Goal: Transaction & Acquisition: Purchase product/service

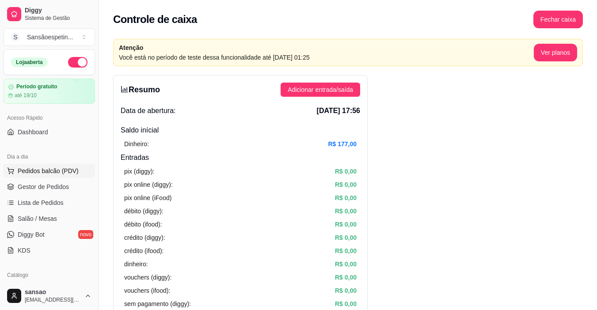
click at [35, 175] on span "Pedidos balcão (PDV)" at bounding box center [48, 171] width 61 height 9
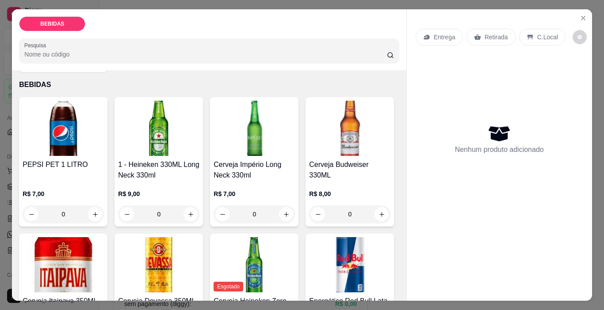
scroll to position [44, 0]
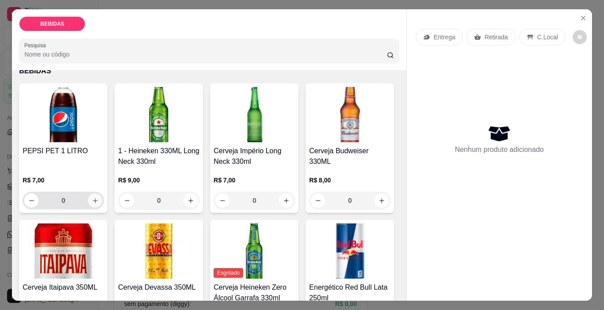
click at [92, 201] on icon "increase-product-quantity" at bounding box center [95, 201] width 7 height 7
type input "1"
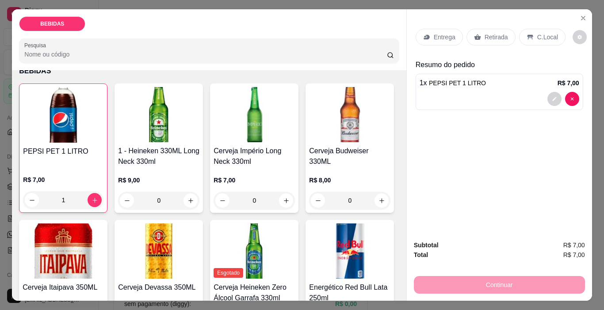
click at [488, 34] on p "Retirada" at bounding box center [496, 37] width 23 height 9
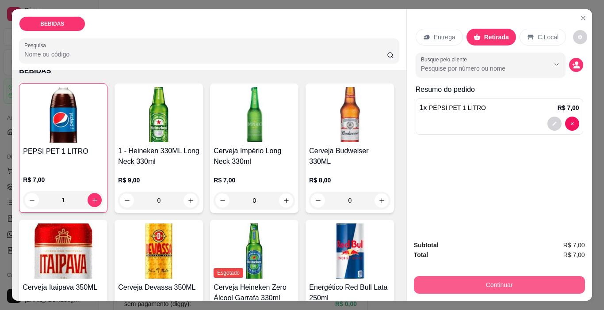
click at [513, 281] on button "Continuar" at bounding box center [499, 285] width 171 height 18
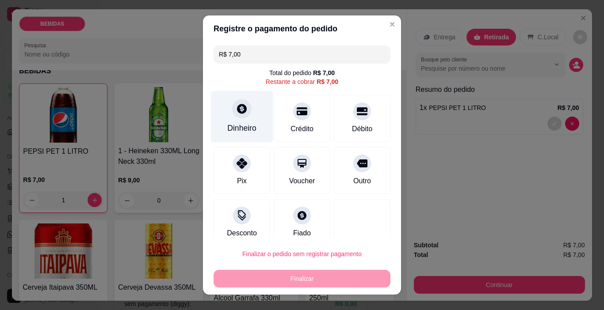
click at [245, 120] on div "Dinheiro" at bounding box center [242, 117] width 62 height 52
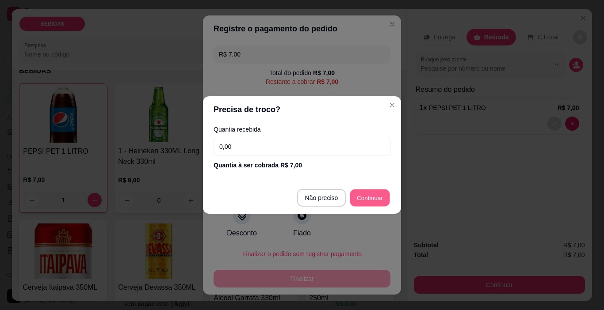
type input "R$ 0,00"
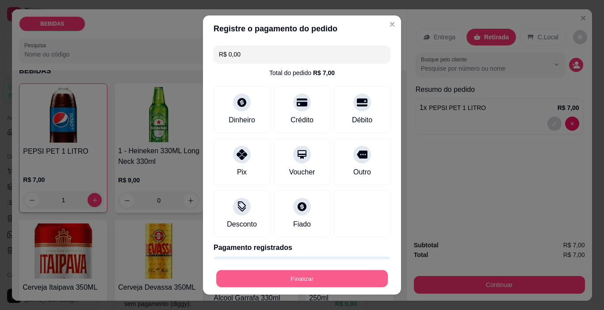
click at [361, 287] on button "Finalizar" at bounding box center [302, 279] width 172 height 17
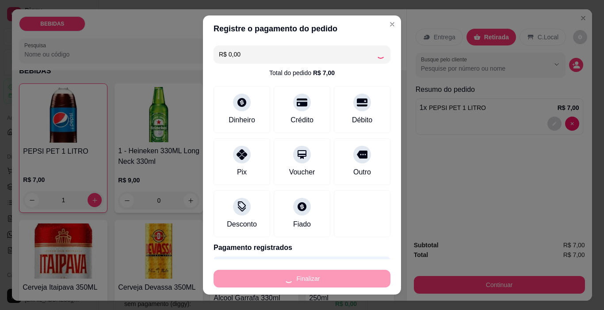
type input "0"
type input "-R$ 7,00"
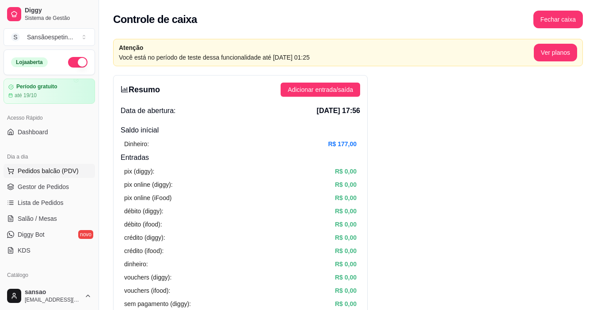
click at [61, 172] on span "Pedidos balcão (PDV)" at bounding box center [48, 171] width 61 height 9
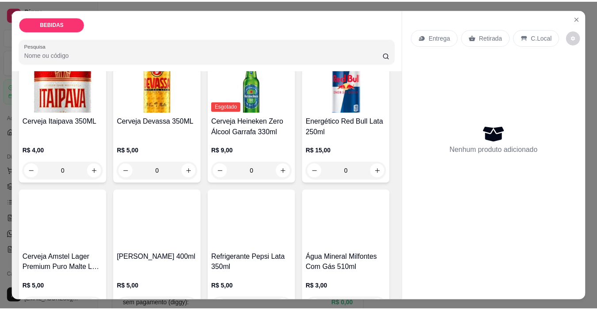
scroll to position [221, 0]
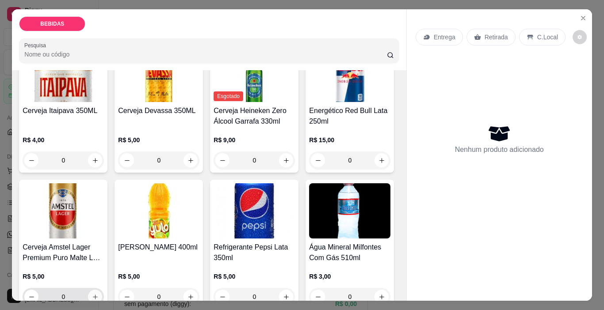
click at [99, 294] on icon "increase-product-quantity" at bounding box center [95, 297] width 7 height 7
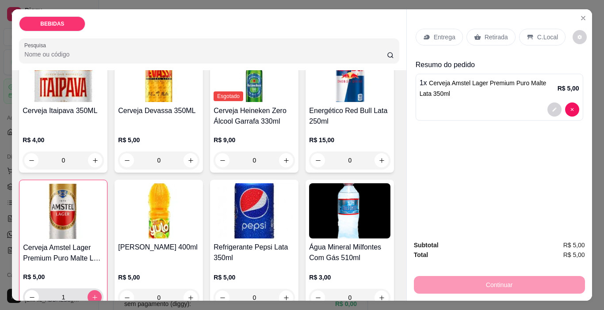
click at [98, 295] on icon "increase-product-quantity" at bounding box center [95, 298] width 7 height 7
type input "2"
click at [485, 33] on p "Retirada" at bounding box center [496, 37] width 23 height 9
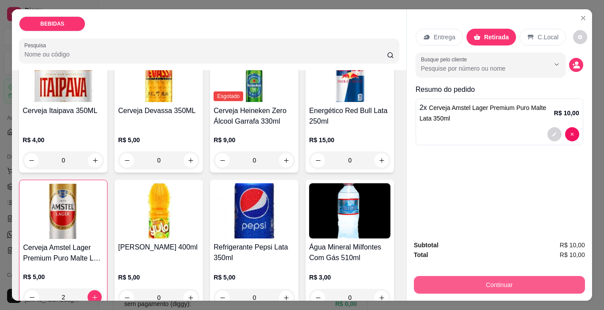
click at [531, 276] on button "Continuar" at bounding box center [499, 285] width 171 height 18
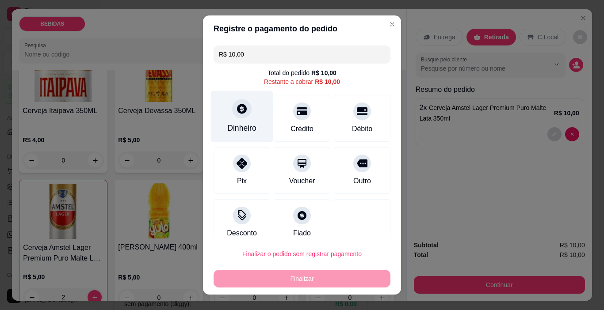
click at [227, 129] on div "Dinheiro" at bounding box center [241, 127] width 29 height 11
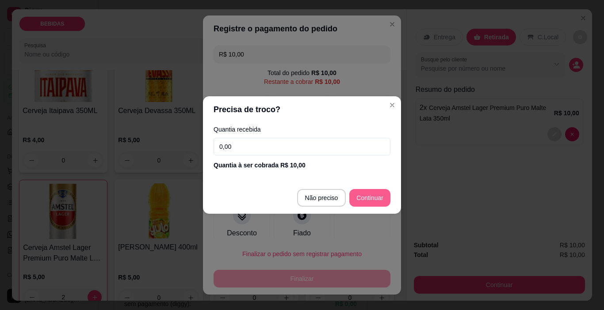
type input "R$ 0,00"
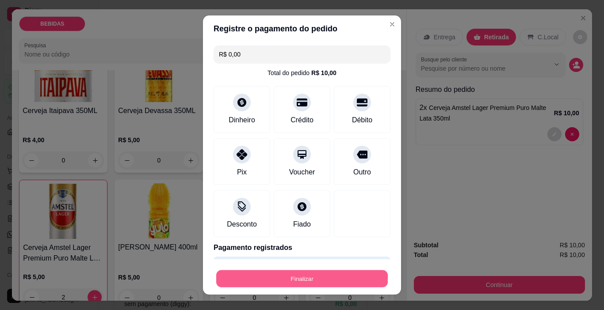
click at [352, 285] on button "Finalizar" at bounding box center [302, 279] width 172 height 17
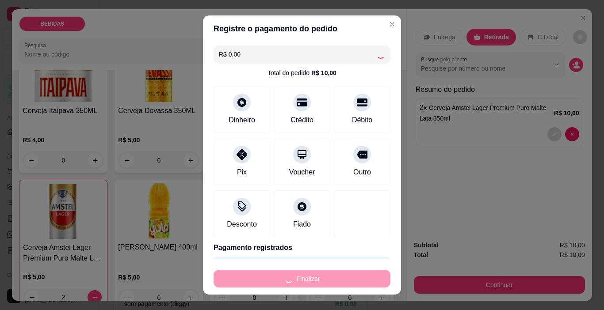
type input "0"
type input "-R$ 10,00"
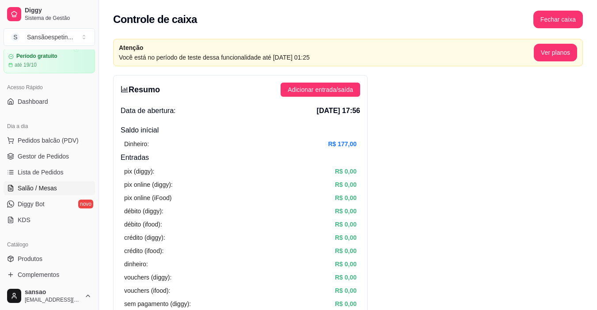
scroll to position [44, 0]
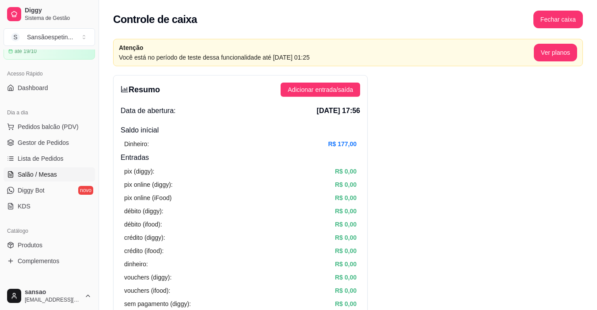
click at [20, 172] on span "Salão / Mesas" at bounding box center [37, 174] width 39 height 9
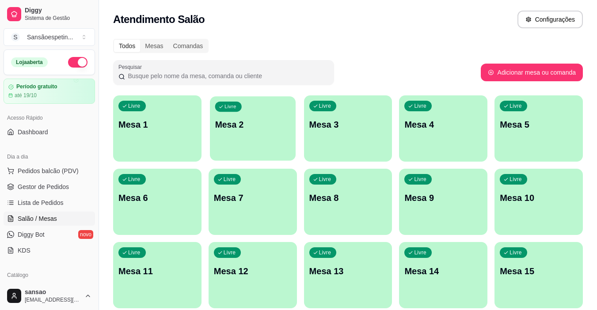
click at [272, 134] on div "Livre Mesa 2" at bounding box center [253, 123] width 86 height 54
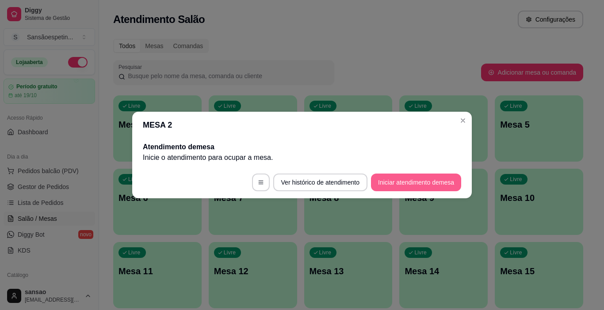
click at [411, 184] on button "Iniciar atendimento de mesa" at bounding box center [416, 183] width 90 height 18
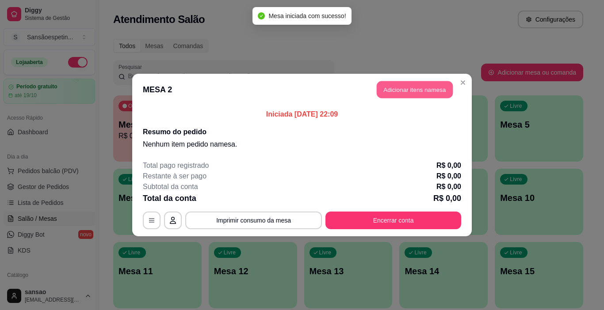
click at [421, 95] on button "Adicionar itens na mesa" at bounding box center [415, 89] width 76 height 17
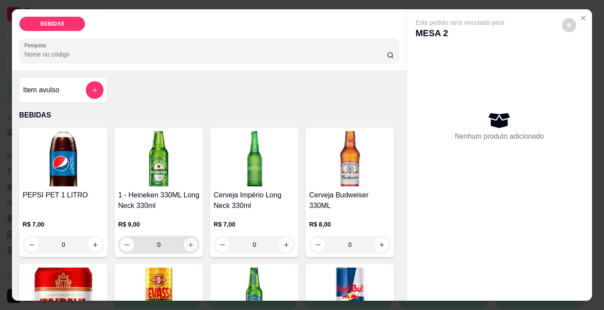
click at [188, 242] on icon "increase-product-quantity" at bounding box center [191, 245] width 7 height 7
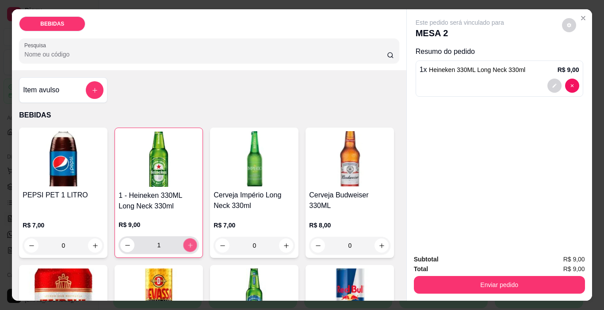
click at [187, 242] on icon "increase-product-quantity" at bounding box center [190, 245] width 7 height 7
type input "3"
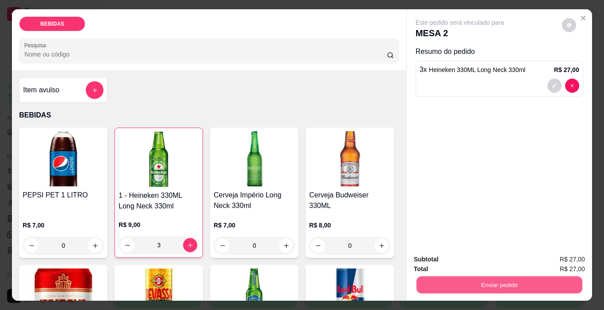
click at [437, 277] on button "Enviar pedido" at bounding box center [499, 285] width 166 height 17
click at [557, 262] on button "Enviar pedido" at bounding box center [562, 260] width 49 height 16
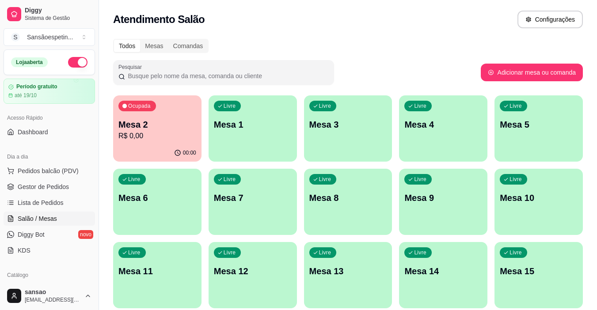
click at [150, 141] on p "R$ 0,00" at bounding box center [158, 136] width 78 height 11
click at [58, 176] on button "Pedidos balcão (PDV)" at bounding box center [50, 171] width 92 height 14
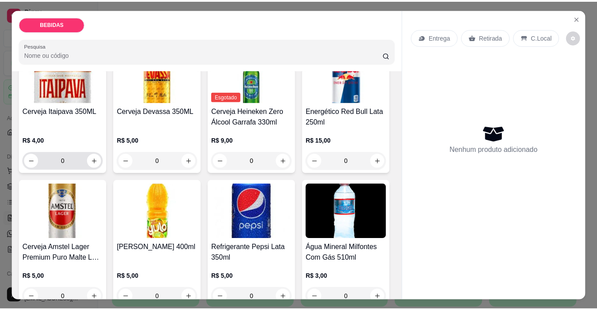
scroll to position [221, 0]
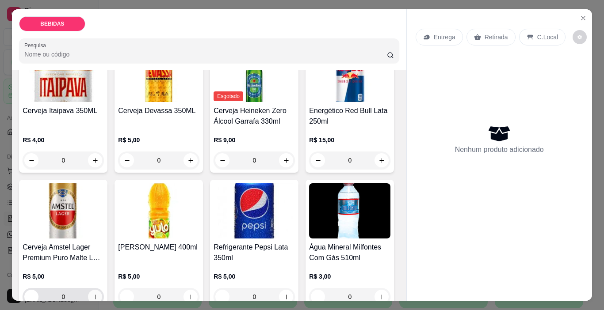
click at [99, 294] on icon "increase-product-quantity" at bounding box center [95, 297] width 7 height 7
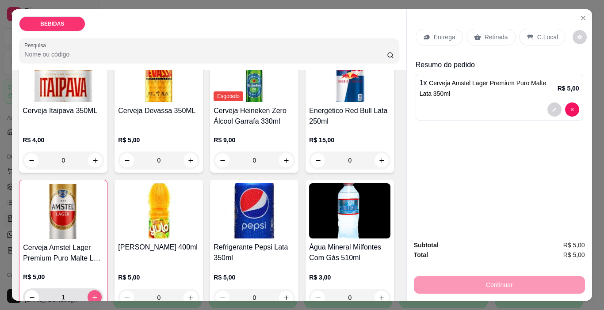
click at [97, 295] on icon "increase-product-quantity" at bounding box center [94, 297] width 5 height 5
click at [97, 295] on icon "increase-product-quantity" at bounding box center [94, 297] width 4 height 4
click at [97, 295] on icon "increase-product-quantity" at bounding box center [94, 297] width 5 height 5
click at [97, 295] on icon "increase-product-quantity" at bounding box center [94, 297] width 4 height 4
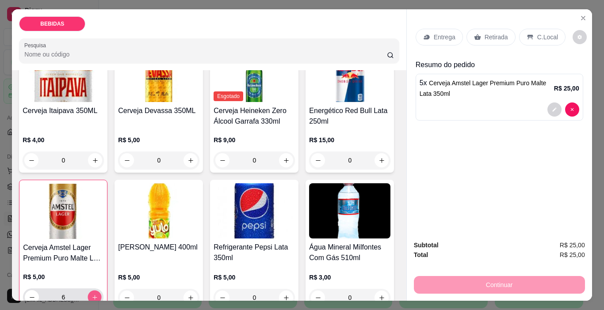
click at [97, 295] on icon "increase-product-quantity" at bounding box center [94, 297] width 4 height 4
click at [98, 295] on icon "increase-product-quantity" at bounding box center [95, 298] width 7 height 7
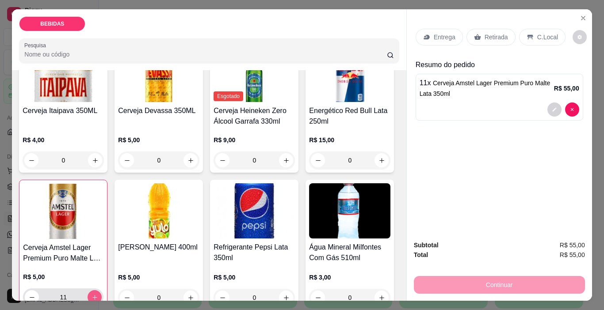
click at [98, 295] on icon "increase-product-quantity" at bounding box center [95, 298] width 7 height 7
type input "12"
click at [493, 33] on p "Retirada" at bounding box center [496, 37] width 23 height 9
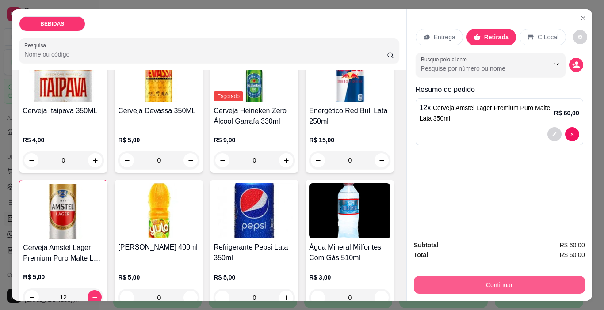
click at [547, 283] on button "Continuar" at bounding box center [499, 285] width 171 height 18
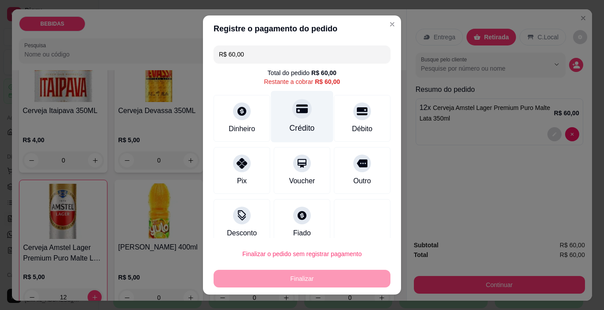
click at [301, 120] on div "Crédito" at bounding box center [302, 117] width 62 height 52
type input "R$ 0,00"
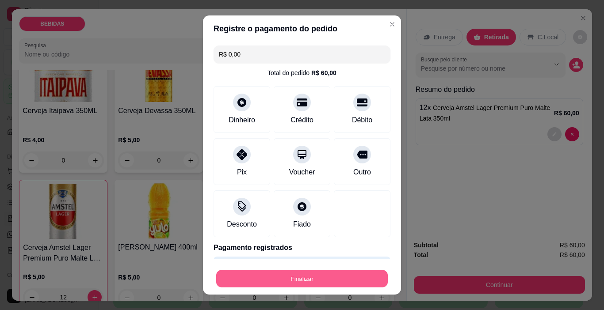
click at [316, 276] on button "Finalizar" at bounding box center [302, 279] width 172 height 17
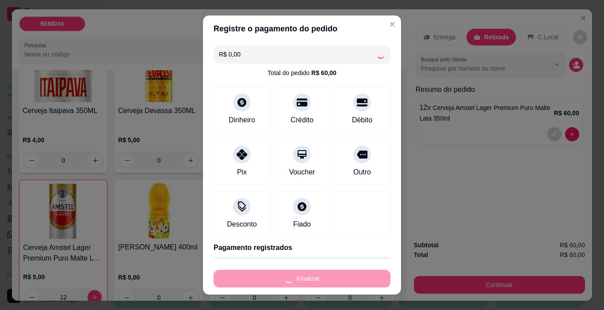
type input "0"
type input "-R$ 60,00"
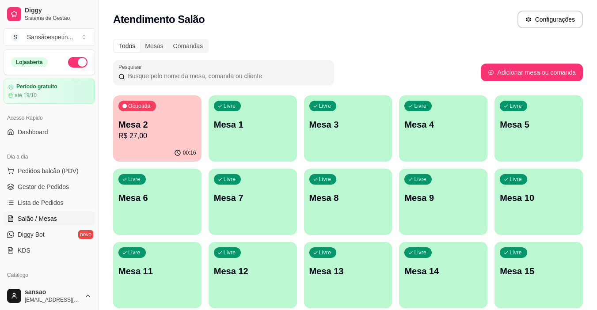
drag, startPoint x: 35, startPoint y: 166, endPoint x: 282, endPoint y: 55, distance: 270.6
click at [282, 55] on div "Todos Mesas Comandas Pesquisar Adicionar mesa ou comanda Ocupada Mesa 2 R$ 27,0…" at bounding box center [348, 213] width 498 height 359
click at [47, 172] on span "Pedidos balcão (PDV)" at bounding box center [48, 171] width 61 height 9
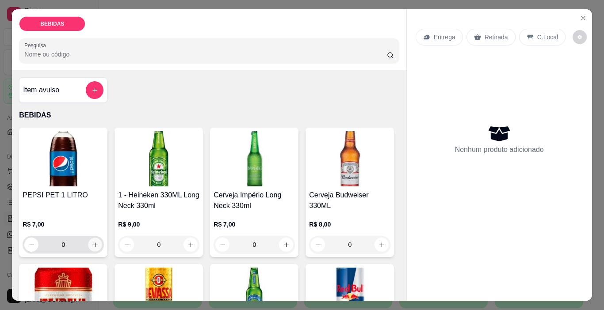
click at [95, 243] on icon "increase-product-quantity" at bounding box center [95, 245] width 7 height 7
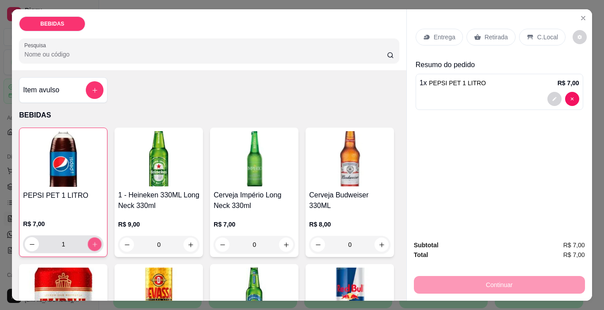
click at [95, 243] on button "increase-product-quantity" at bounding box center [95, 245] width 14 height 14
click at [29, 241] on icon "decrease-product-quantity" at bounding box center [32, 244] width 7 height 7
type input "1"
click at [490, 38] on div "Retirada" at bounding box center [491, 37] width 49 height 17
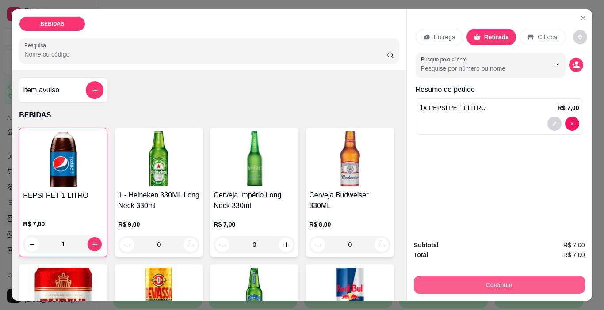
click at [496, 277] on button "Continuar" at bounding box center [499, 285] width 171 height 18
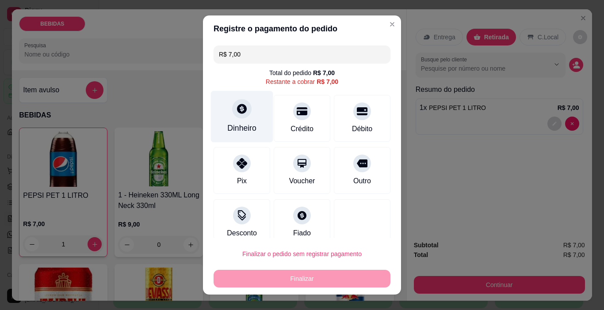
click at [233, 129] on div "Dinheiro" at bounding box center [241, 127] width 29 height 11
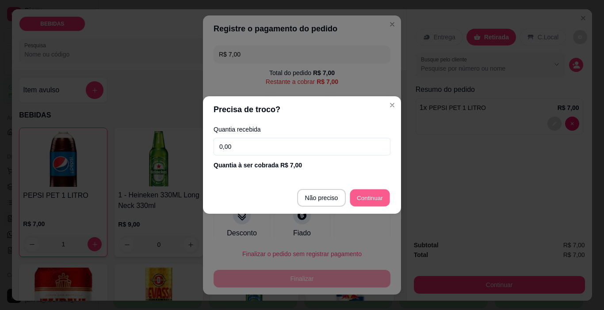
type input "R$ 0,00"
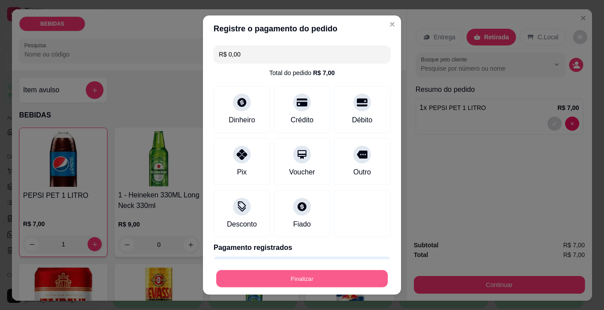
click at [352, 275] on button "Finalizar" at bounding box center [302, 279] width 172 height 17
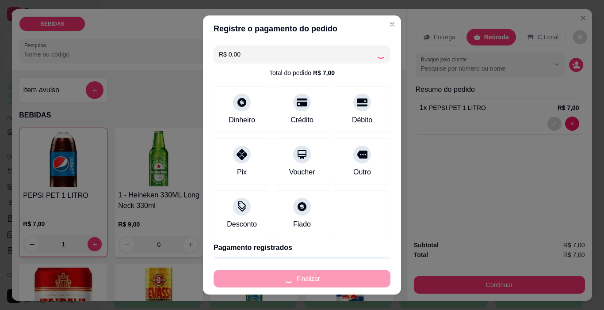
type input "0"
type input "-R$ 7,00"
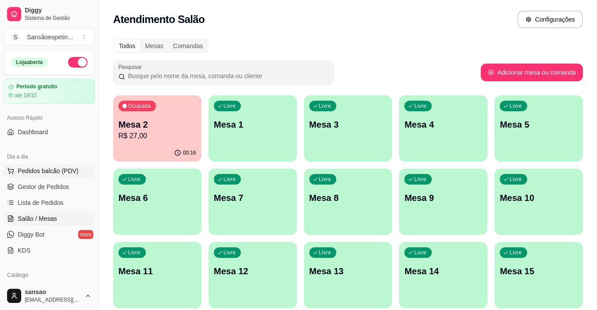
click at [52, 172] on span "Pedidos balcão (PDV)" at bounding box center [48, 171] width 61 height 9
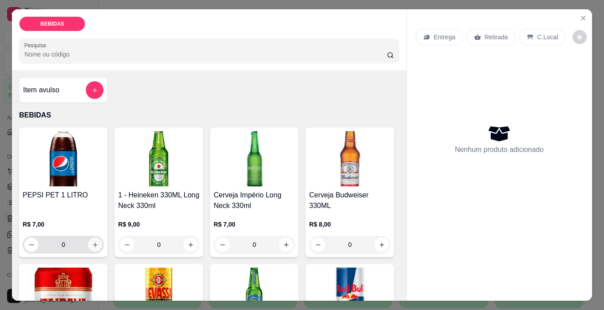
click at [97, 241] on button "increase-product-quantity" at bounding box center [95, 245] width 14 height 14
type input "1"
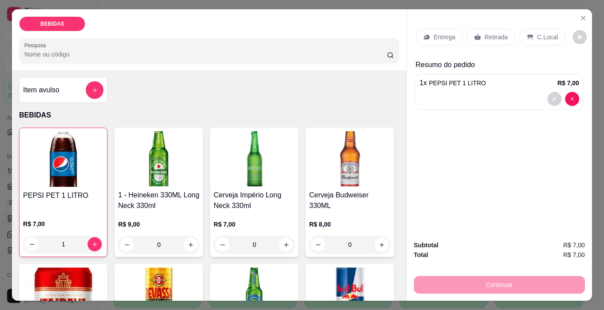
click at [487, 37] on p "Retirada" at bounding box center [496, 37] width 23 height 9
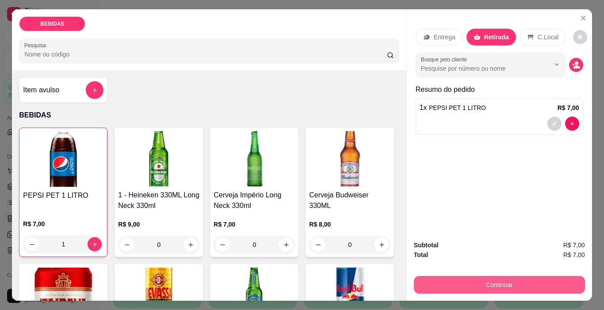
click at [457, 286] on button "Continuar" at bounding box center [499, 285] width 171 height 18
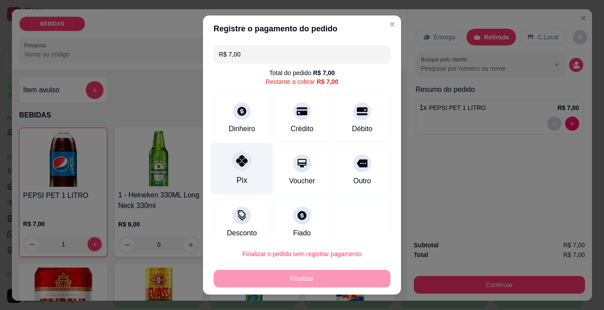
click at [240, 182] on div "Pix" at bounding box center [242, 180] width 11 height 11
type input "R$ 0,00"
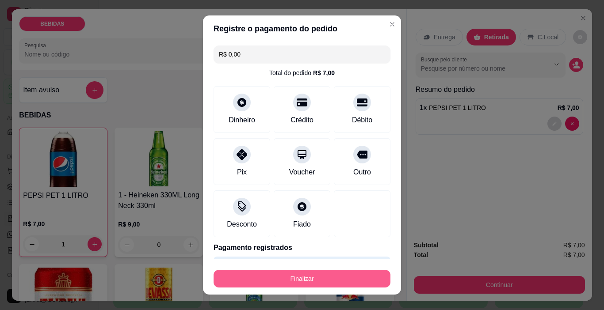
click at [304, 280] on button "Finalizar" at bounding box center [302, 279] width 177 height 18
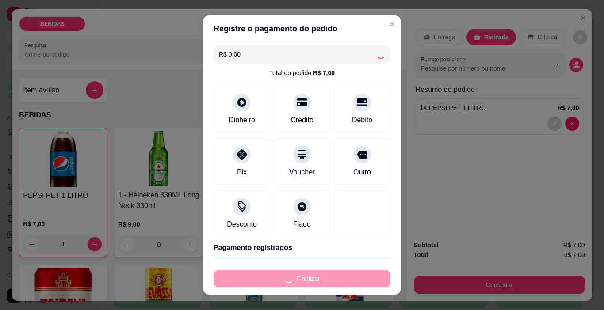
type input "0"
type input "-R$ 7,00"
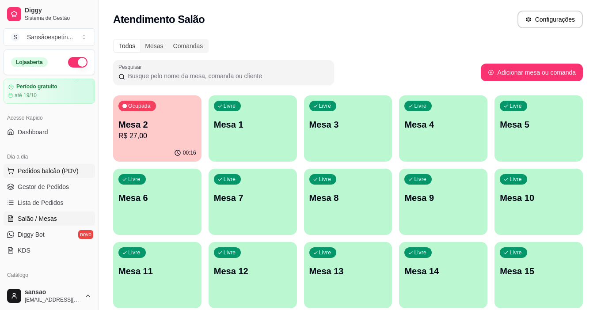
click at [43, 171] on span "Pedidos balcão (PDV)" at bounding box center [48, 171] width 61 height 9
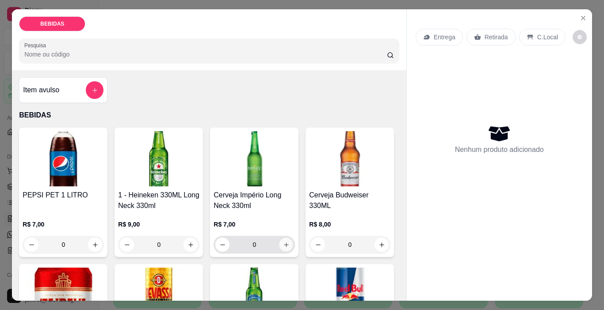
click at [283, 242] on icon "increase-product-quantity" at bounding box center [286, 245] width 7 height 7
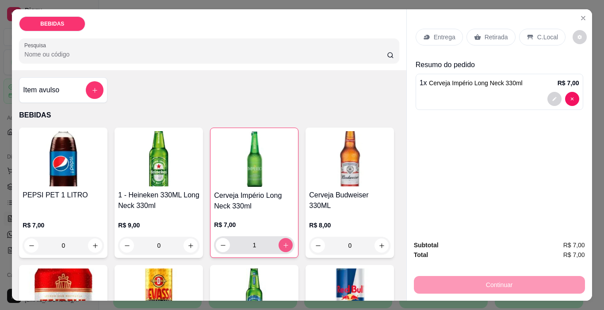
click at [283, 242] on icon "increase-product-quantity" at bounding box center [286, 245] width 7 height 7
type input "2"
click at [498, 36] on p "Retirada" at bounding box center [496, 37] width 23 height 9
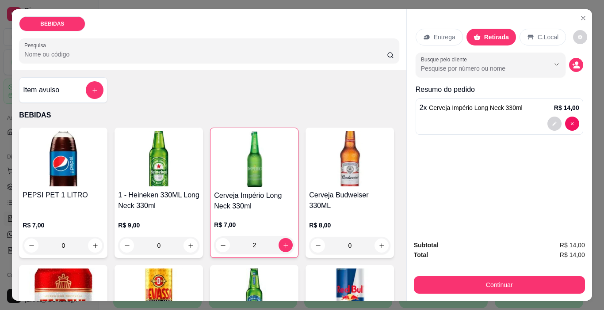
click at [516, 274] on div "Continuar" at bounding box center [499, 284] width 171 height 20
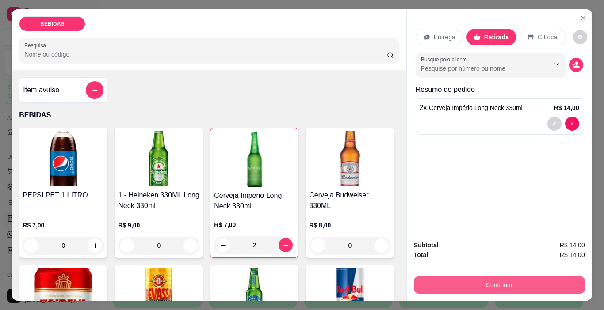
click at [516, 277] on button "Continuar" at bounding box center [499, 285] width 171 height 18
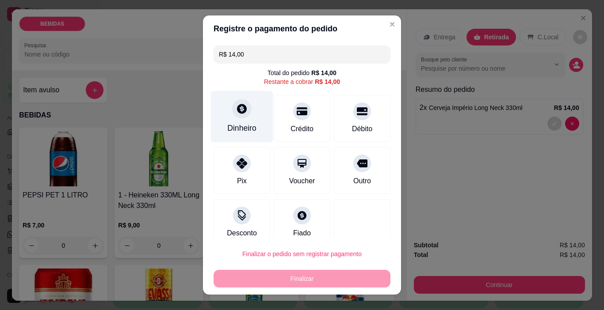
click at [234, 117] on div at bounding box center [241, 109] width 19 height 19
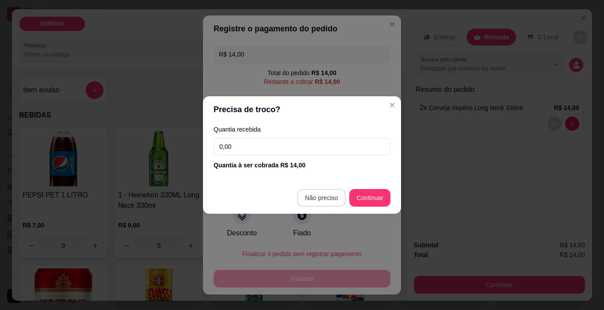
type input "R$ 0,00"
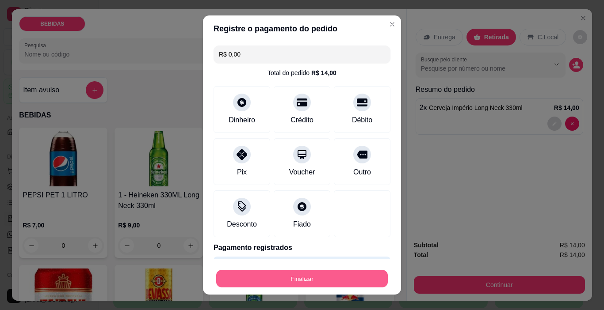
click at [310, 277] on button "Finalizar" at bounding box center [302, 279] width 172 height 17
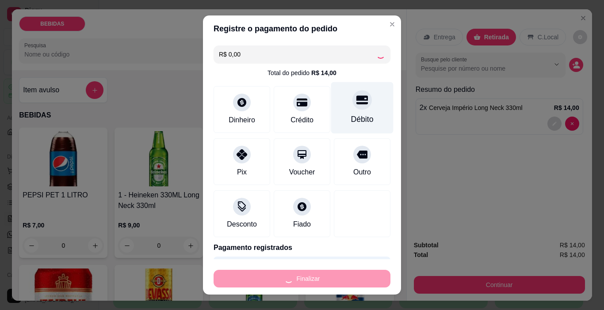
type input "0"
type input "-R$ 14,00"
